Goal: Find specific page/section: Locate item on page

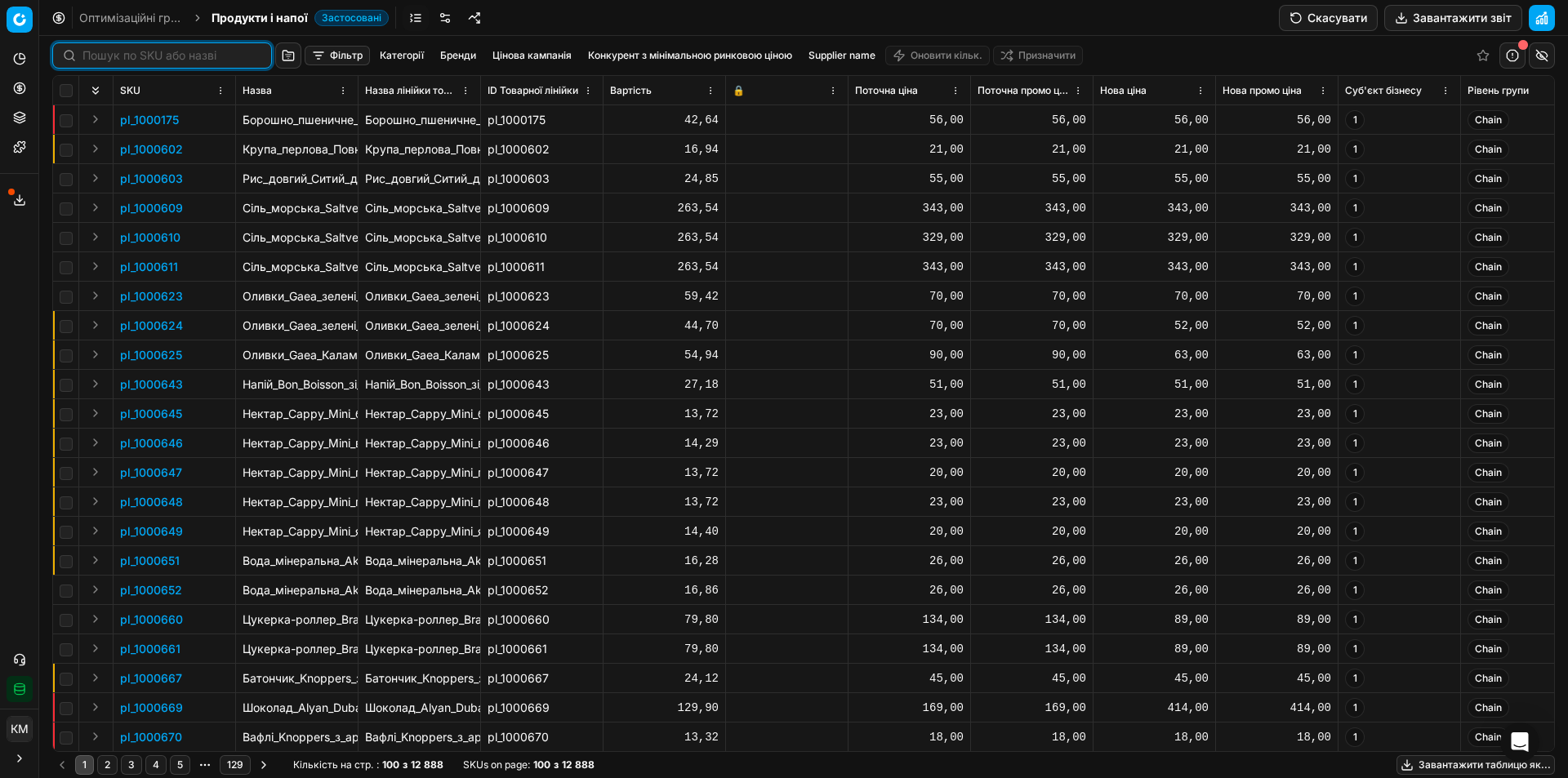
click at [105, 56] on input at bounding box center [171, 55] width 179 height 16
paste input "483177"
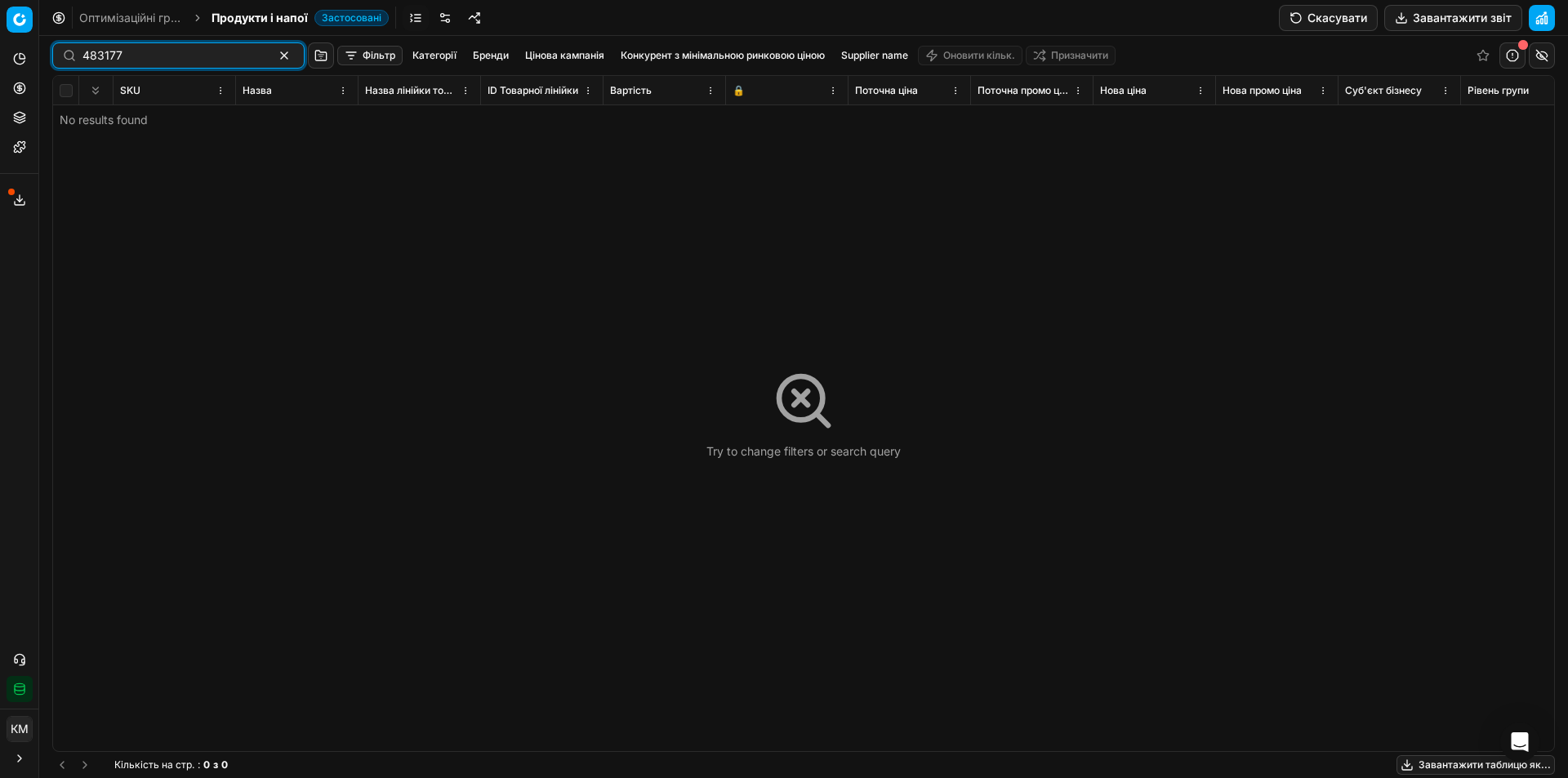
click at [217, 59] on input "483177" at bounding box center [171, 55] width 179 height 16
paste input "48332"
type input "448332"
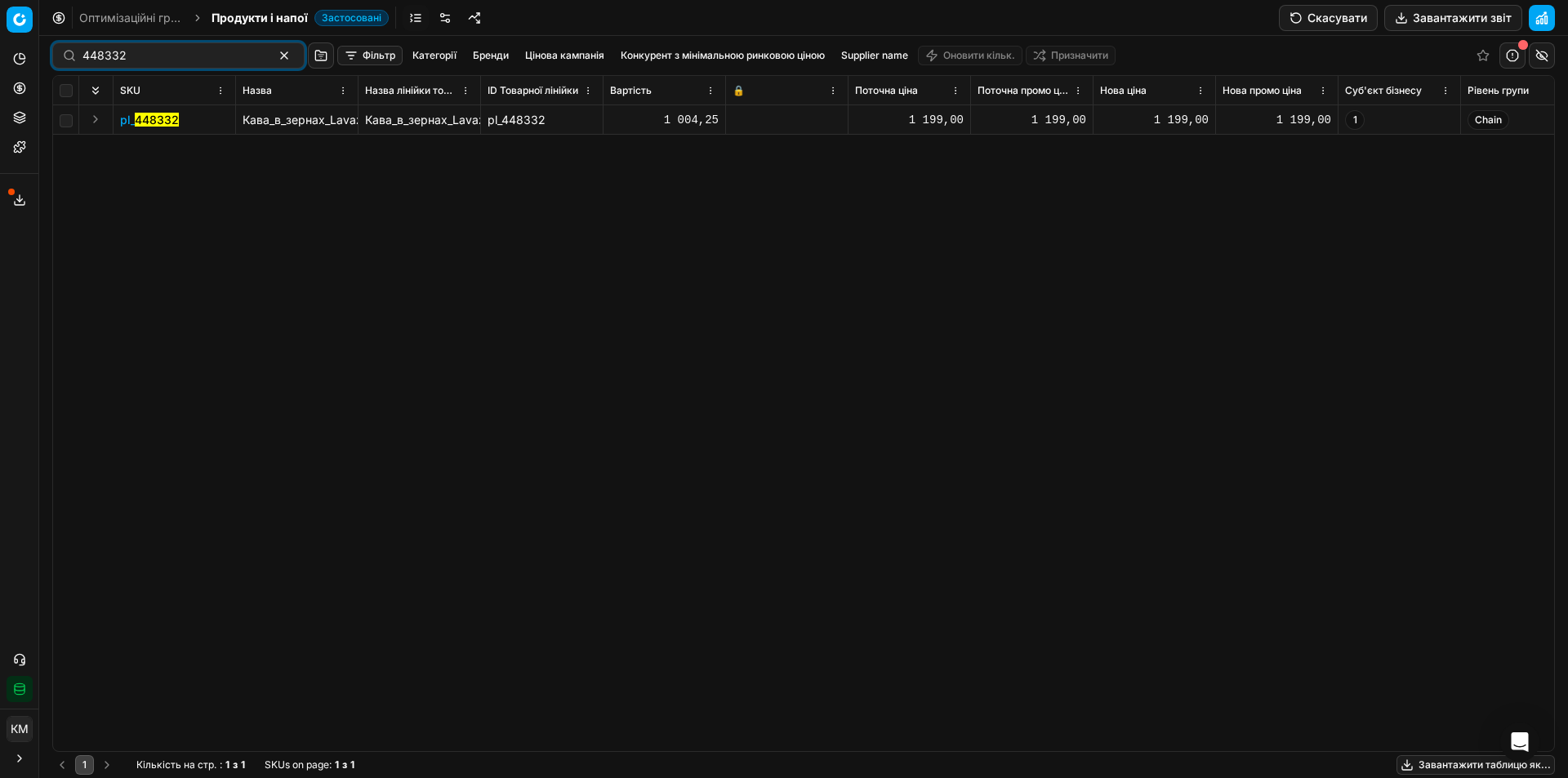
click at [93, 120] on button "Expand" at bounding box center [95, 118] width 19 height 19
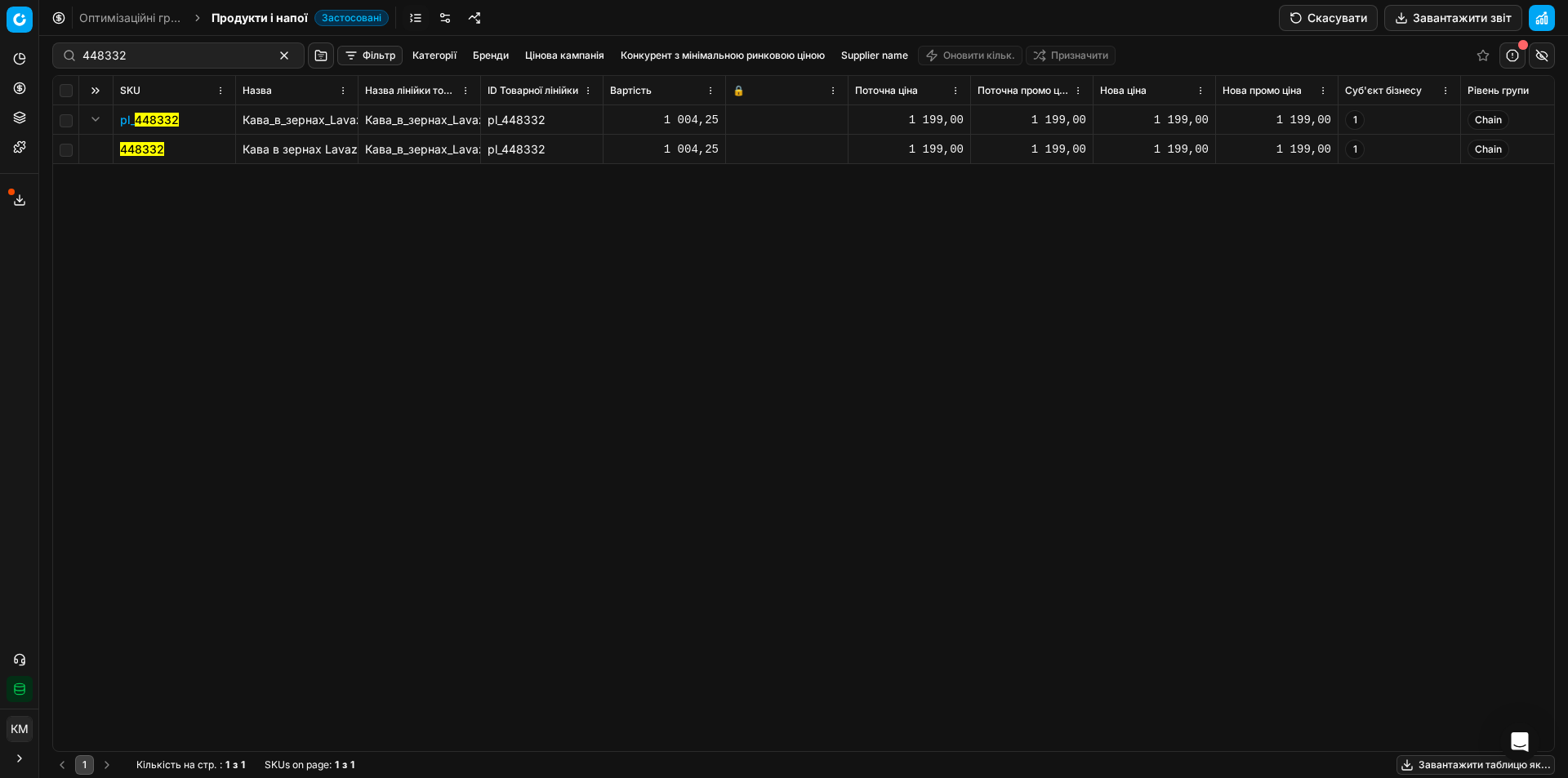
click at [144, 138] on td "448332" at bounding box center [175, 149] width 123 height 29
click at [146, 142] on mark "448332" at bounding box center [142, 149] width 44 height 14
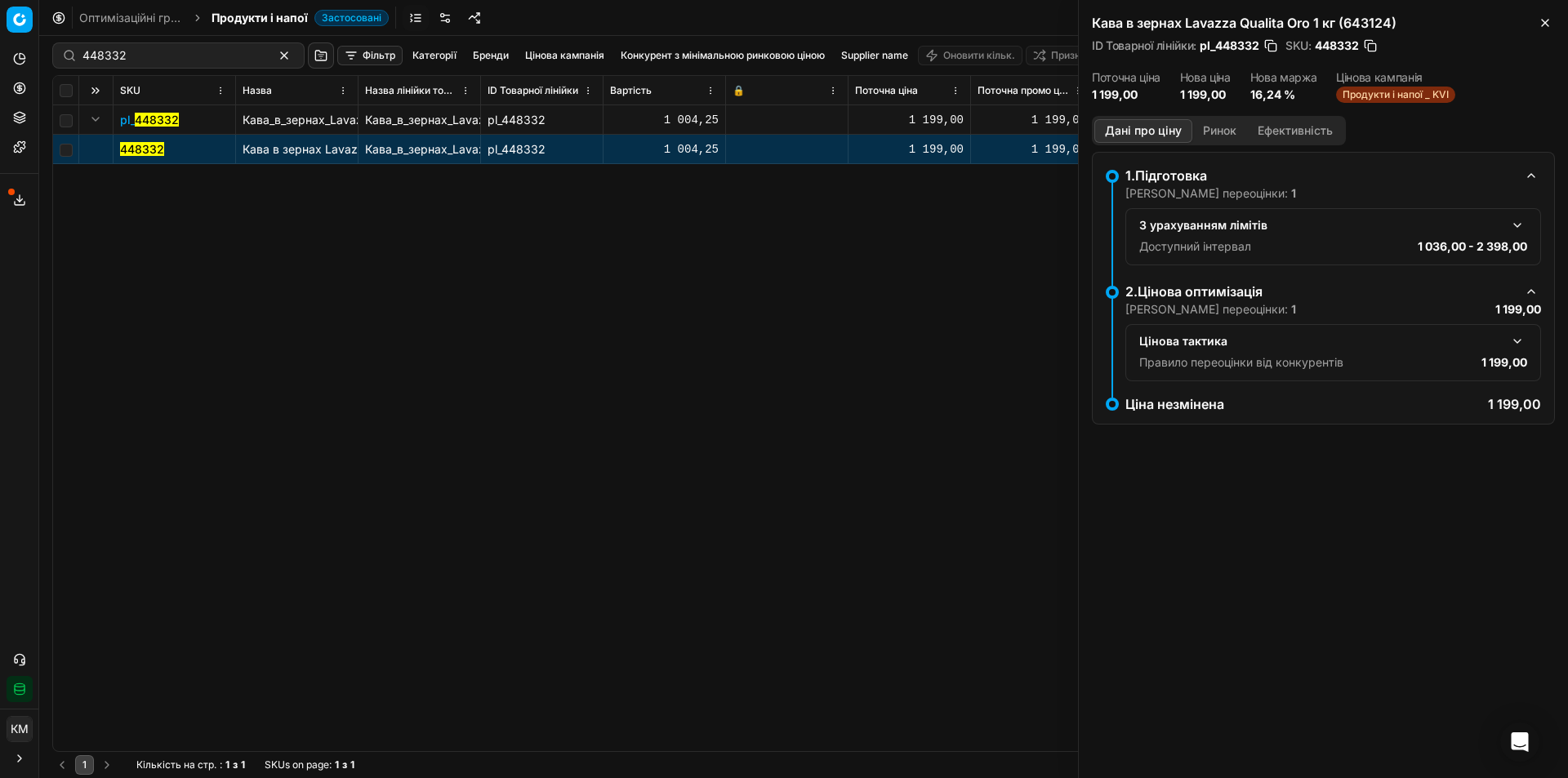
click at [1211, 143] on div "Дані про ціну Ринок Ефективність" at bounding box center [1219, 130] width 254 height 29
click at [1211, 136] on button "Ринок" at bounding box center [1220, 131] width 55 height 23
